Goal: Check status: Check status

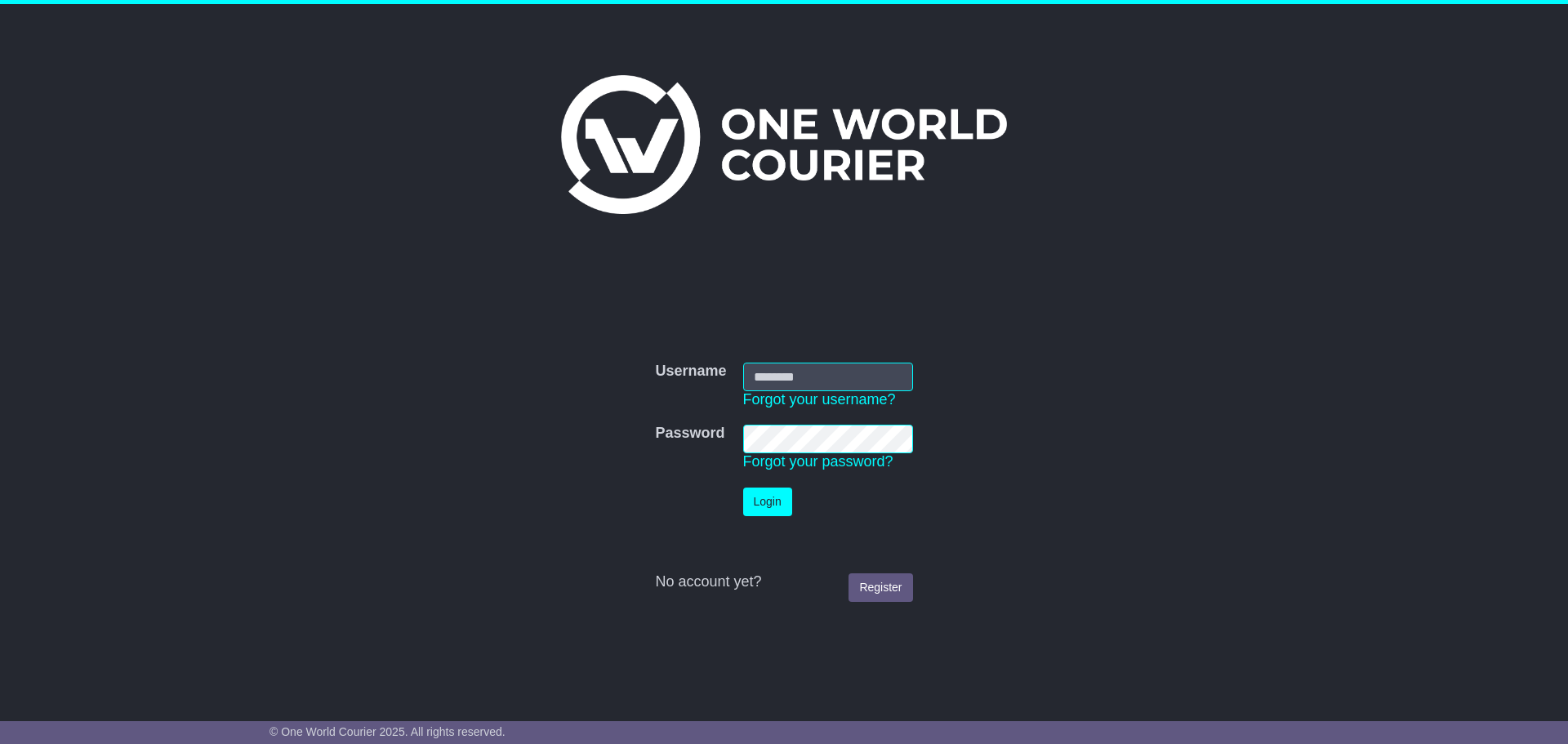
type input "**********"
click at [764, 496] on button "Login" at bounding box center [767, 502] width 49 height 29
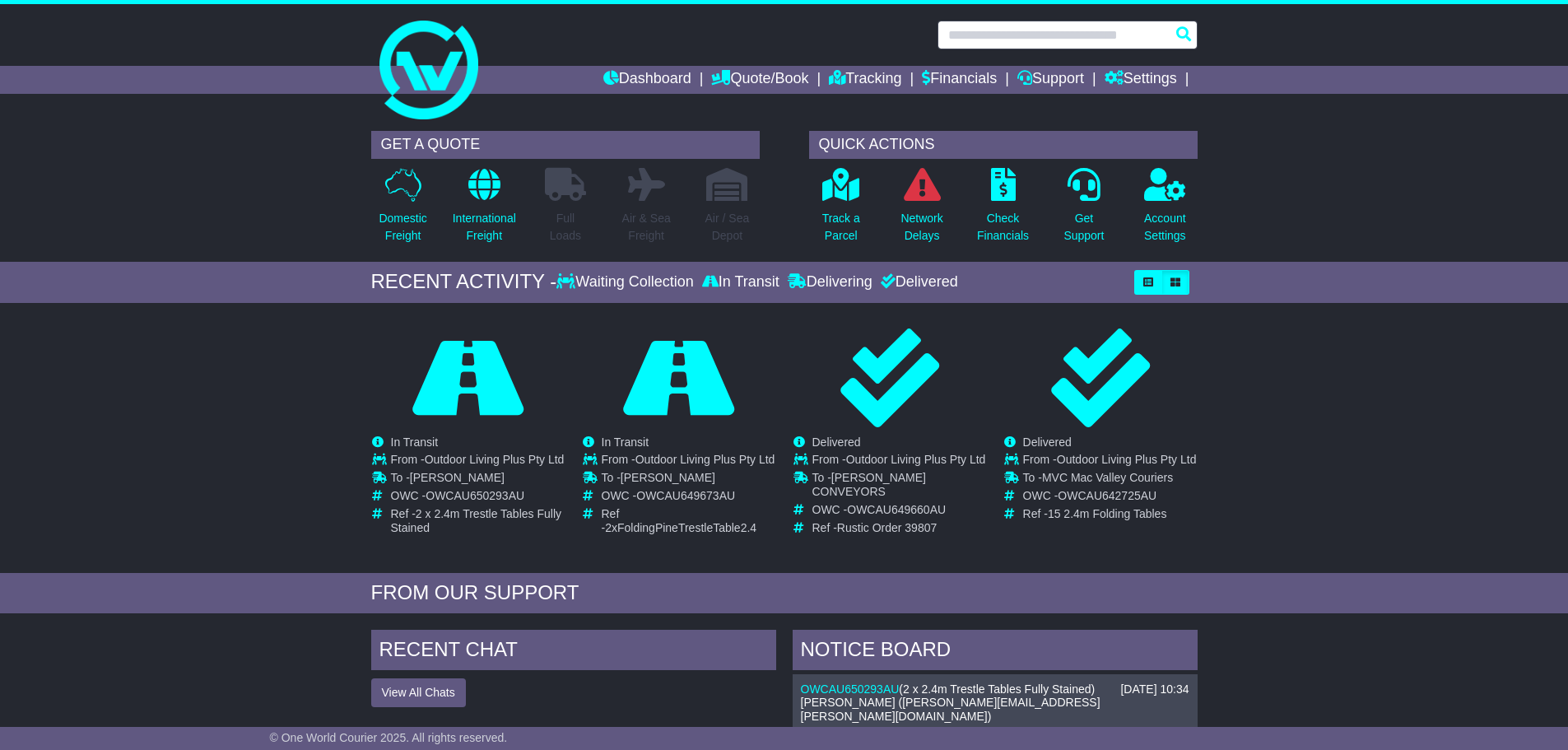
click at [1065, 27] on input "text" at bounding box center [1067, 35] width 260 height 29
paste input "**********"
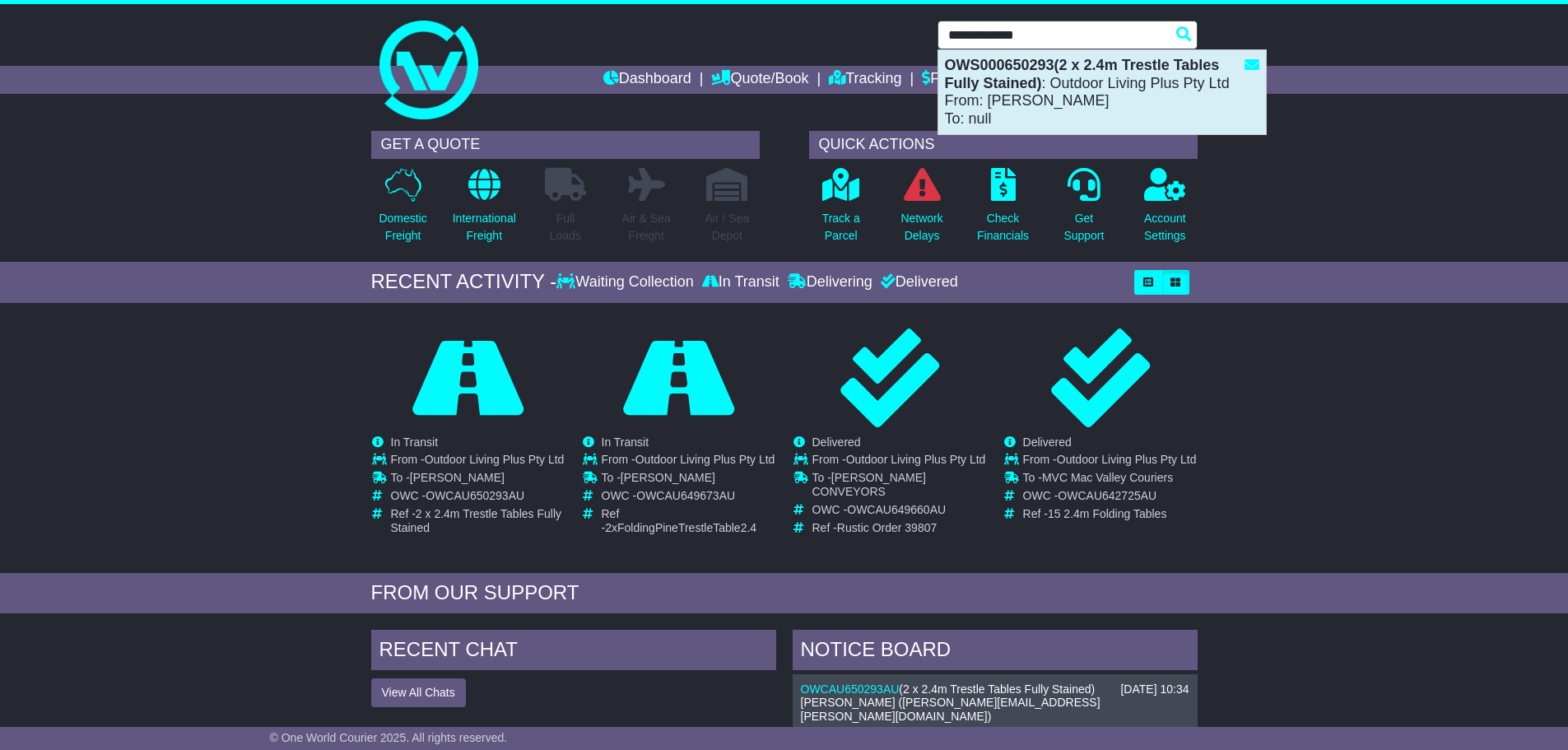
click at [1138, 99] on div "OWS000650293(2 x 2.4m Trestle Tables Fully Stained) : Outdoor Living Plus Pty L…" at bounding box center [1101, 92] width 327 height 84
type input "**********"
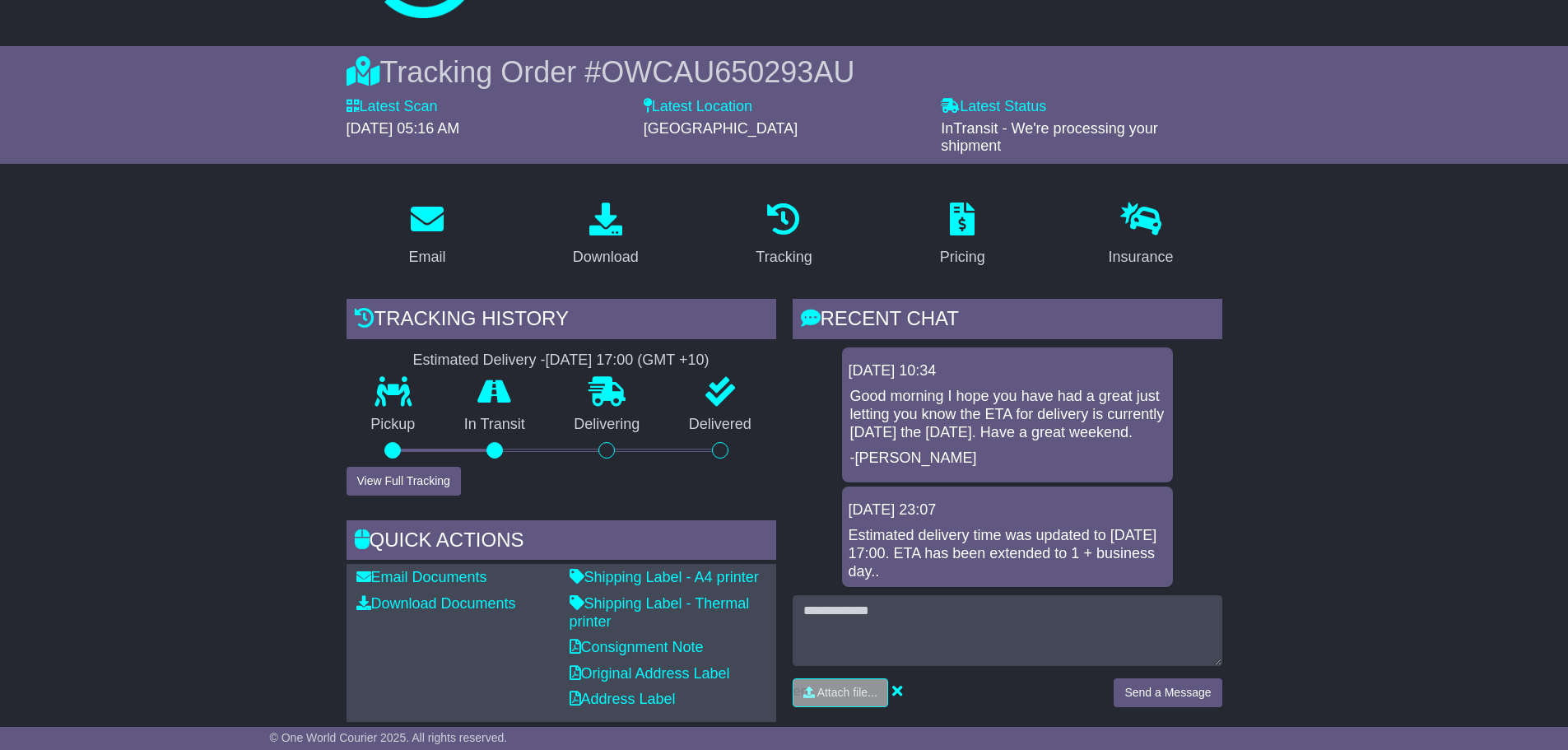
scroll to position [247, 0]
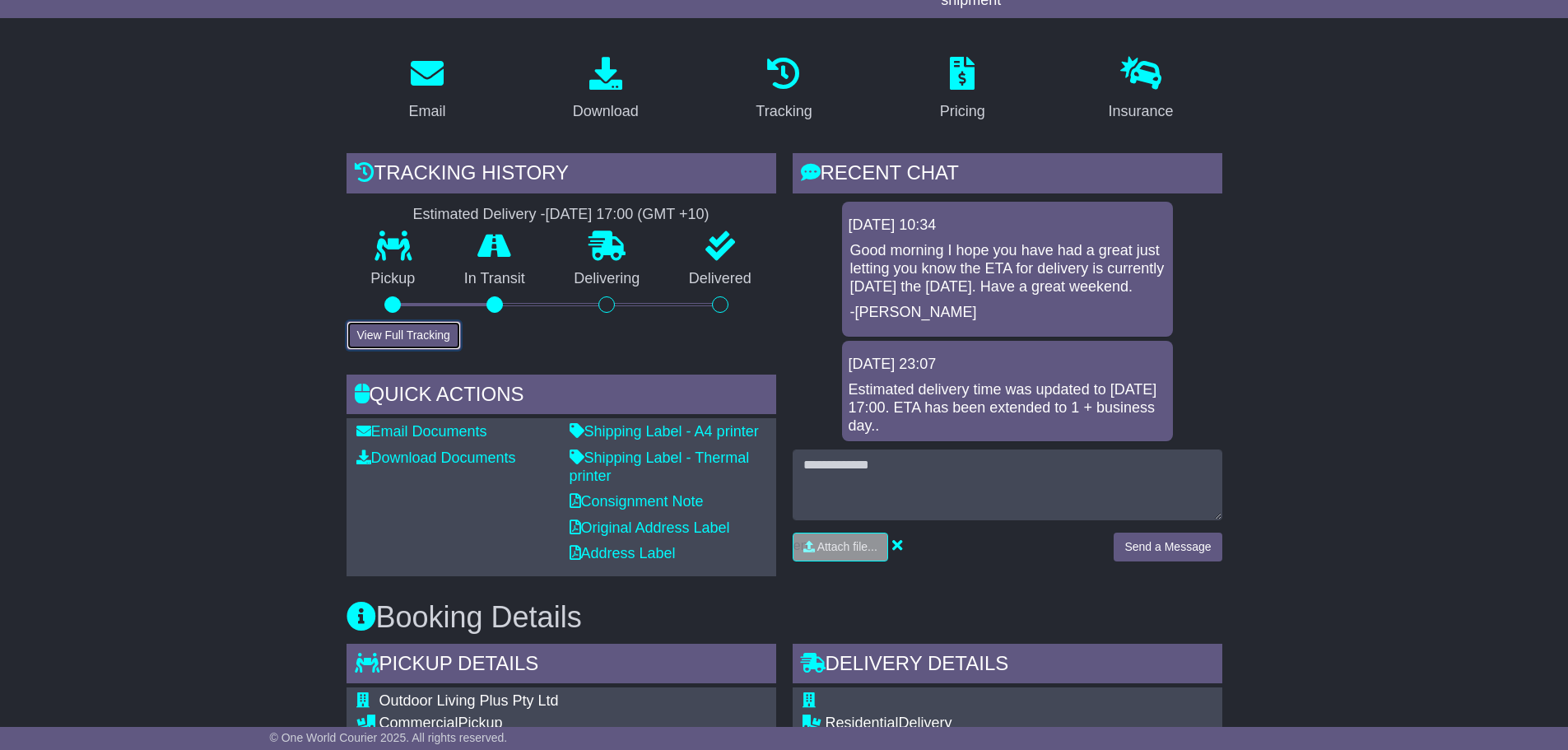
click at [395, 325] on button "View Full Tracking" at bounding box center [403, 336] width 114 height 29
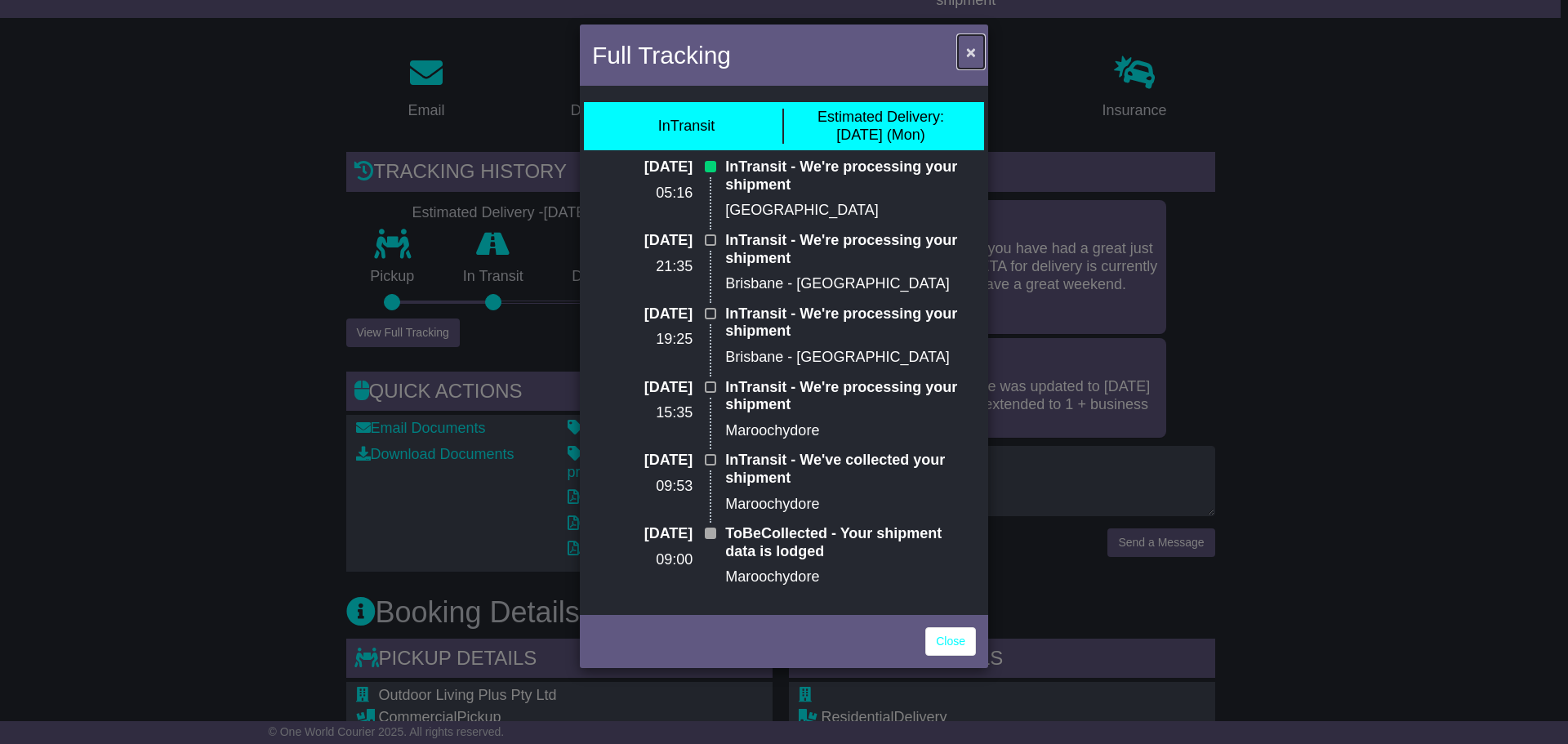
click at [968, 48] on span "×" at bounding box center [970, 51] width 10 height 19
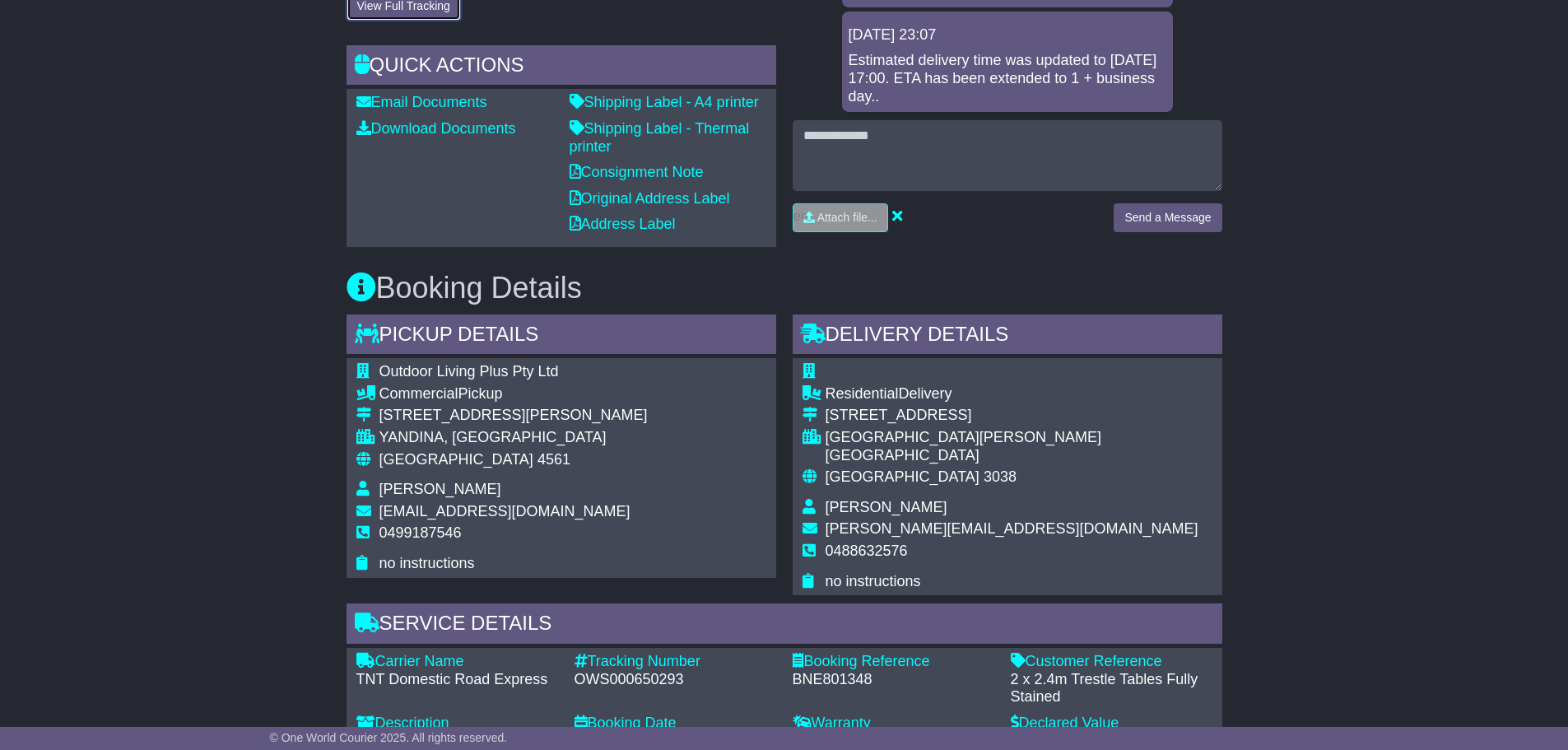
scroll to position [659, 0]
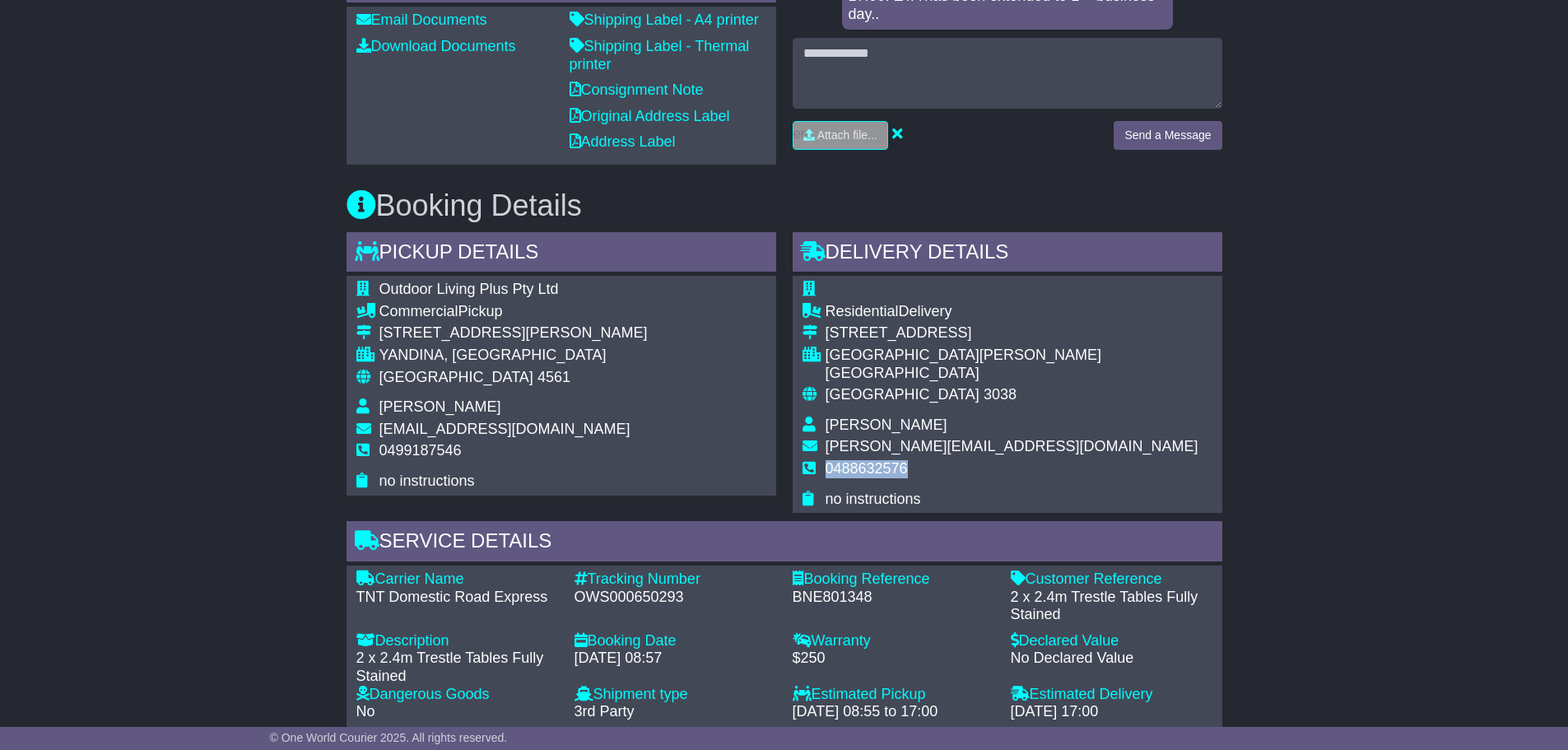
drag, startPoint x: 912, startPoint y: 462, endPoint x: 817, endPoint y: 457, distance: 95.1
click at [817, 460] on tr "0488632576" at bounding box center [1006, 476] width 410 height 31
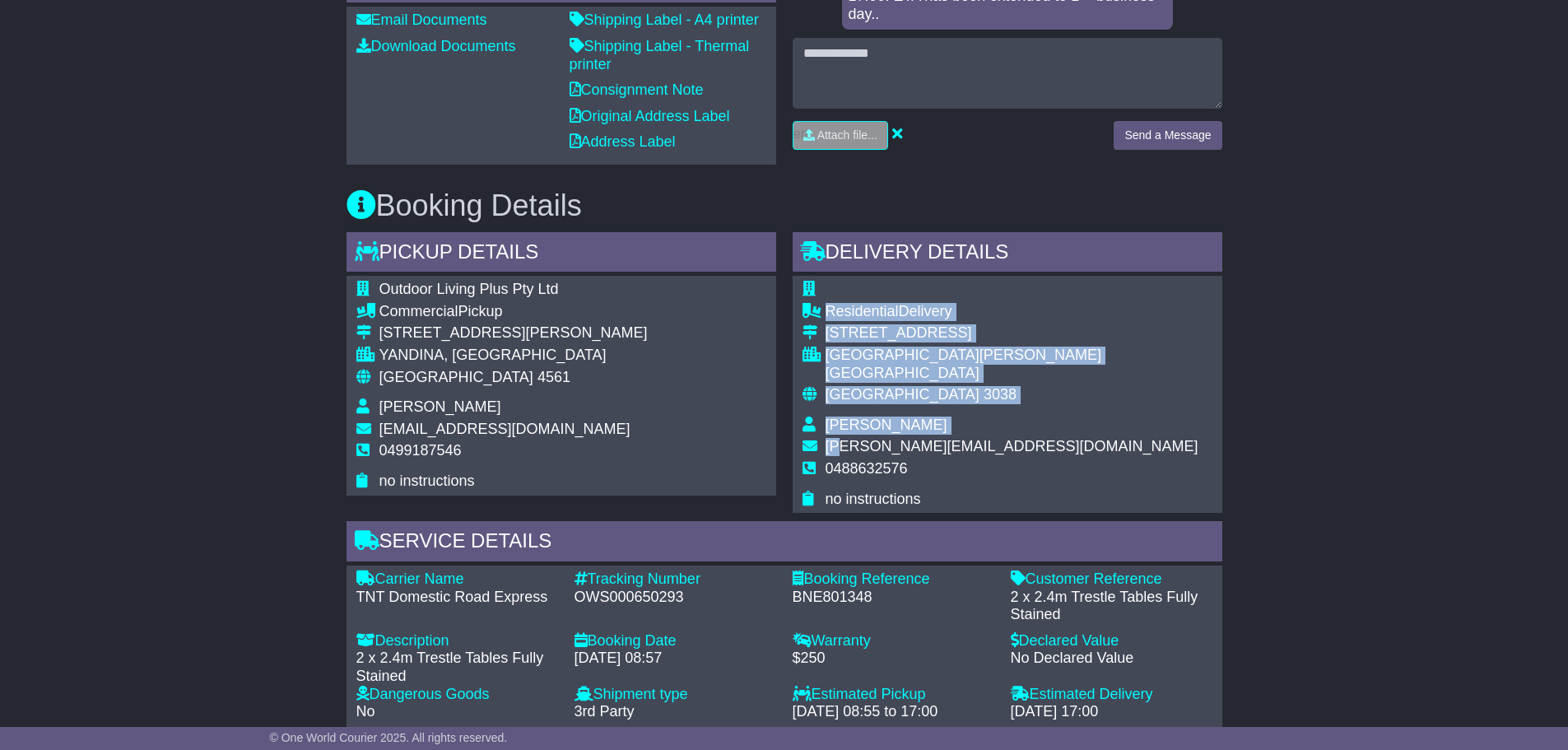
drag, startPoint x: 1025, startPoint y: 443, endPoint x: 836, endPoint y: 435, distance: 189.2
click at [836, 435] on div "Residential Delivery 88 Copernicus Way KEILOR DOWNS, VIC Australia 3038 Jess Pe…" at bounding box center [1006, 394] width 430 height 237
click at [968, 465] on td "0488632576" at bounding box center [1019, 476] width 387 height 31
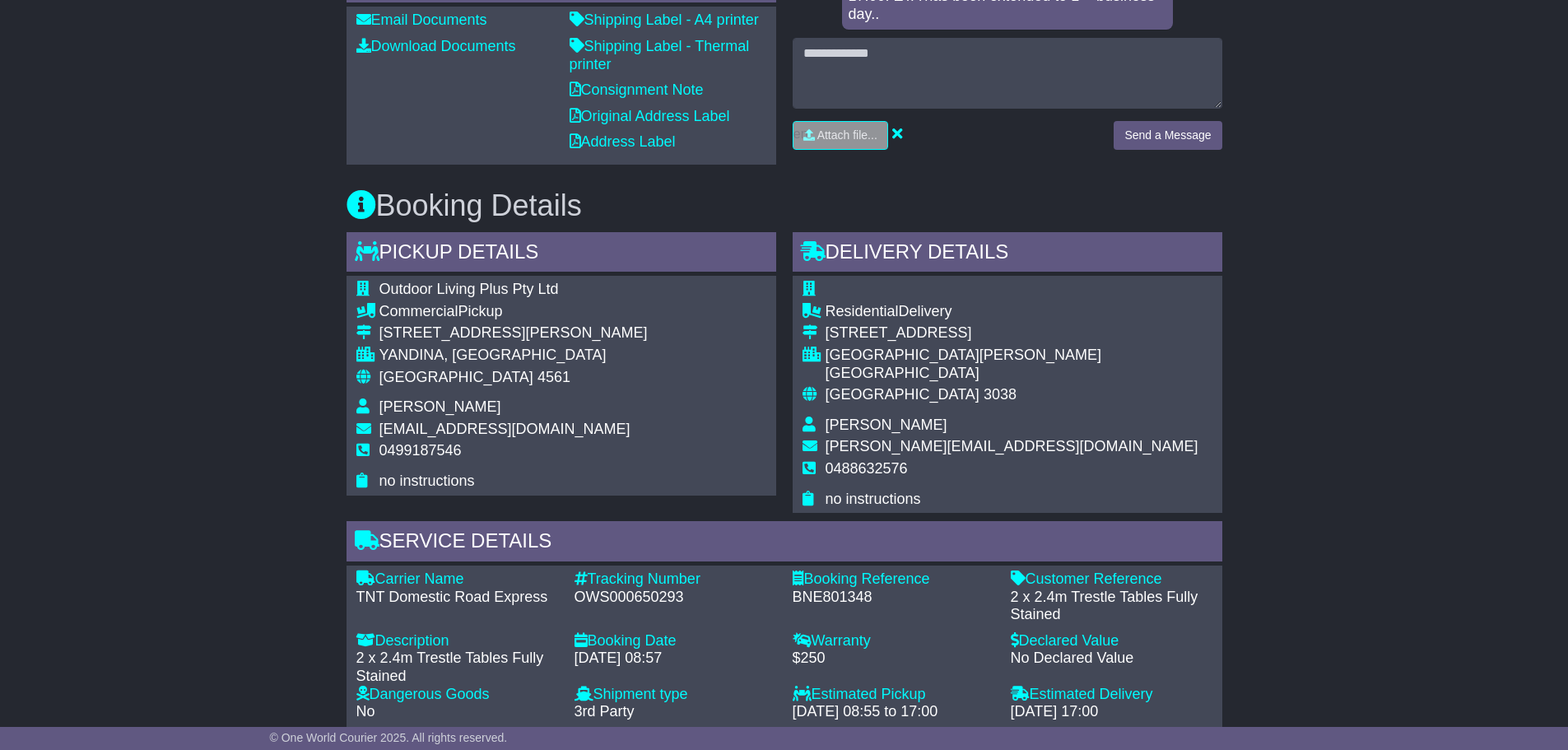
click at [873, 464] on span "0488632576" at bounding box center [866, 469] width 82 height 16
copy span "0488632576"
